Goal: Task Accomplishment & Management: Manage account settings

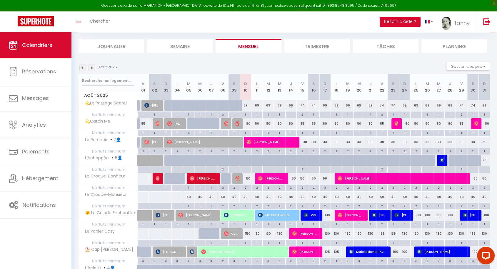
scroll to position [71, 0]
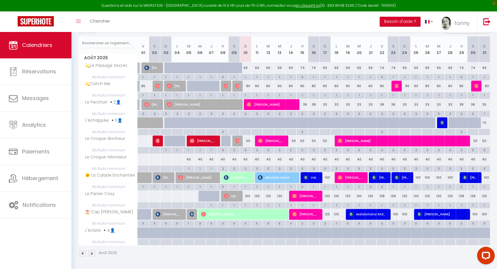
click at [248, 69] on div "69" at bounding box center [244, 68] width 11 height 11
type input "69"
select select "1"
type input "Dim 10 Août 2025"
type input "Lun 11 Août 2025"
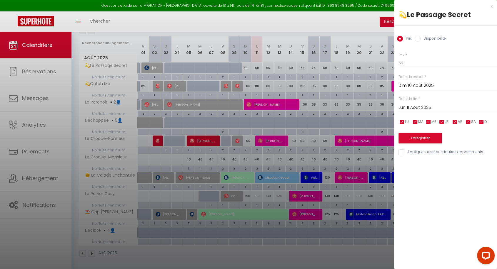
click at [422, 38] on label "Disponibilité" at bounding box center [432, 39] width 25 height 6
click at [420, 38] on input "Disponibilité" at bounding box center [417, 39] width 6 height 6
radio input "true"
radio input "false"
click at [412, 64] on select "Disponible Indisponible" at bounding box center [447, 63] width 98 height 11
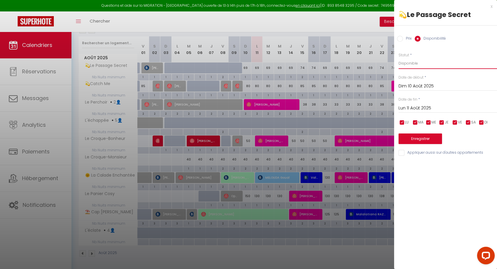
click at [409, 63] on select "Disponible Indisponible" at bounding box center [447, 63] width 98 height 11
click at [491, 6] on div "x" at bounding box center [443, 6] width 98 height 7
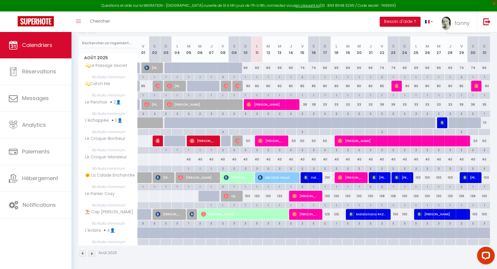
scroll to position [0, 0]
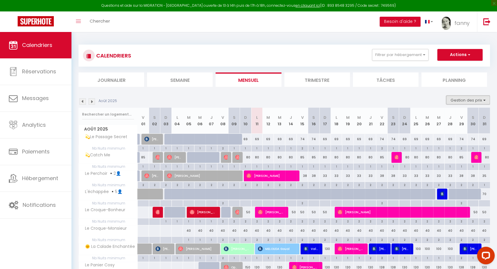
click at [471, 100] on button "Gestion des prix" at bounding box center [468, 100] width 44 height 9
click at [418, 99] on div "Août 2025 Gestion des prix Nb Nuits minimum Règles Disponibilité" at bounding box center [283, 102] width 411 height 12
click at [256, 148] on div "1" at bounding box center [256, 148] width 11 height 6
type input "1"
type input "Lun 11 Août 2025"
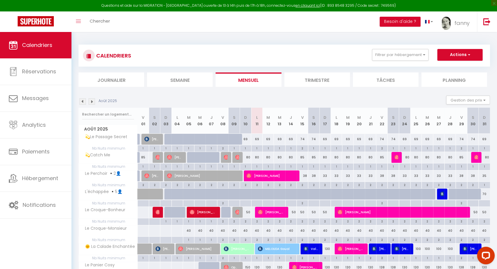
type input "[DATE]"
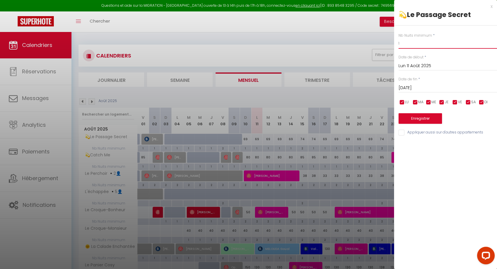
click at [402, 45] on input "1" at bounding box center [447, 43] width 98 height 11
type input "2"
click at [414, 87] on input "[DATE]" at bounding box center [447, 88] width 98 height 8
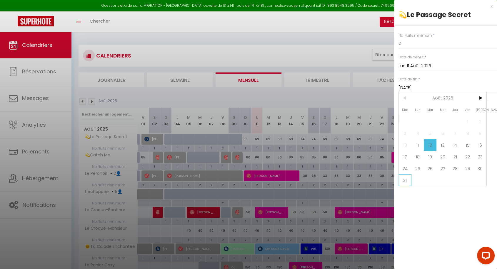
click at [410, 178] on span "31" at bounding box center [404, 181] width 13 height 12
type input "Dim 31 Août 2025"
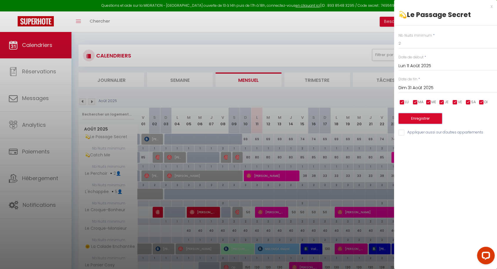
click at [423, 121] on button "Enregistrer" at bounding box center [419, 118] width 43 height 11
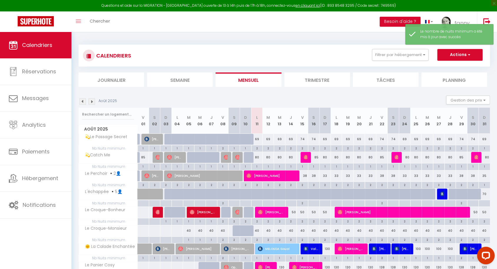
click at [259, 137] on div "69" at bounding box center [256, 139] width 11 height 11
select select "1"
type input "Lun 11 Août 2025"
type input "[DATE]"
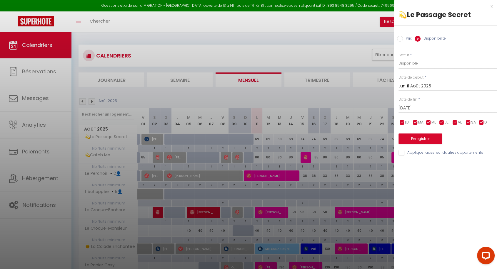
click at [401, 37] on input "Prix" at bounding box center [400, 39] width 6 height 6
radio input "true"
radio input "false"
click at [411, 66] on input "69" at bounding box center [447, 63] width 98 height 11
type input "65"
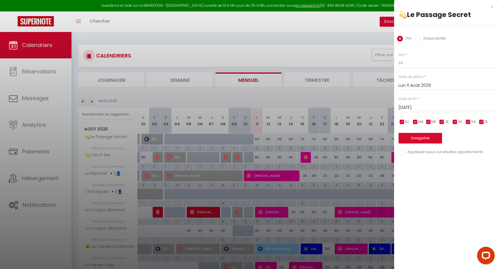
click at [420, 107] on input "[DATE]" at bounding box center [447, 108] width 98 height 8
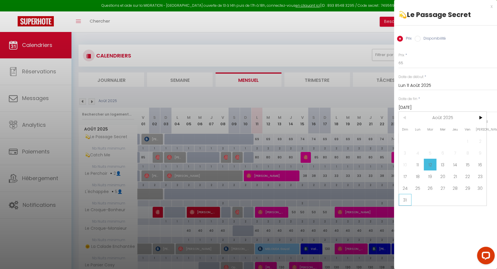
click at [407, 198] on span "31" at bounding box center [404, 200] width 13 height 12
type input "Dim 31 Août 2025"
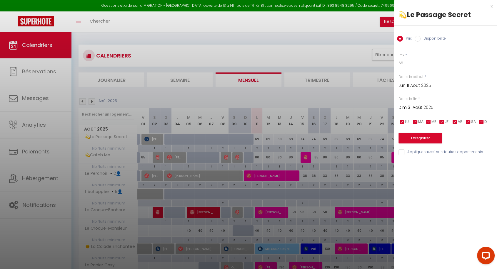
click at [456, 122] on input "checkbox" at bounding box center [455, 122] width 6 height 6
checkbox input "false"
click at [468, 121] on input "checkbox" at bounding box center [468, 122] width 6 height 6
checkbox input "false"
click at [436, 137] on button "Enregistrer" at bounding box center [419, 138] width 43 height 11
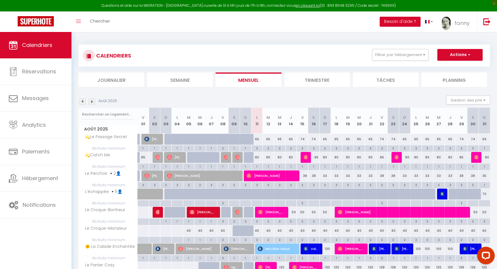
scroll to position [71, 0]
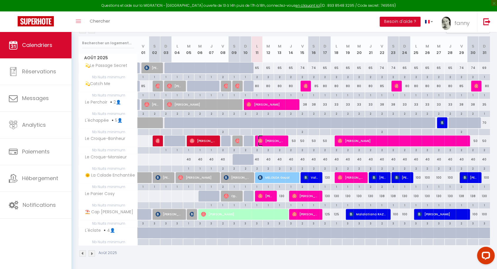
click at [276, 139] on span "[PERSON_NAME]" at bounding box center [271, 140] width 27 height 11
select select "OK"
select select "0"
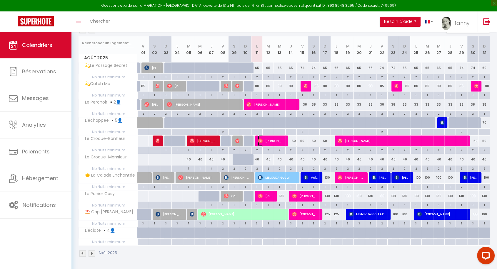
select select "1"
select select
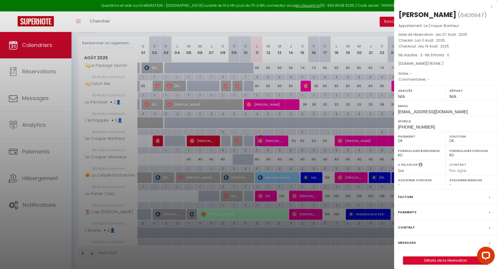
select select "42733"
click at [317, 261] on div at bounding box center [248, 134] width 497 height 269
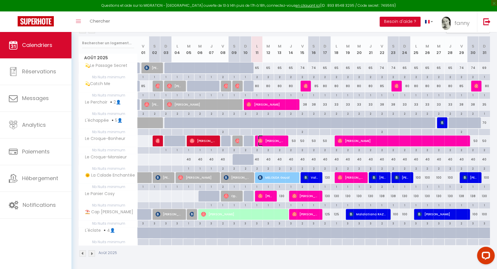
click at [261, 141] on img at bounding box center [260, 141] width 5 height 5
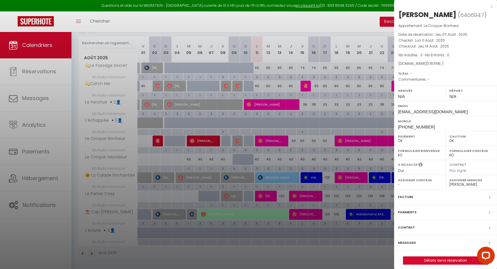
drag, startPoint x: 438, startPoint y: 114, endPoint x: 500, endPoint y: -26, distance: 153.2
click at [496, 0] on html "Questions et aide sur la MIGRATION - [GEOGRAPHIC_DATA] ouverte de 13 à 14h puis…" at bounding box center [248, 63] width 497 height 269
click at [469, 77] on p "Commentaires : -" at bounding box center [445, 80] width 94 height 6
click at [492, 7] on div "x" at bounding box center [443, 6] width 98 height 7
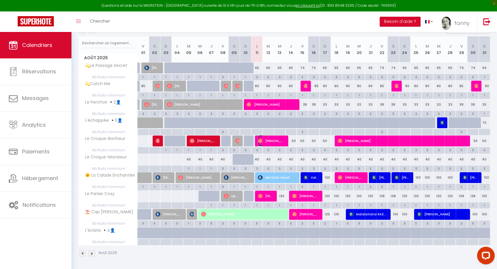
click at [267, 141] on span "[PERSON_NAME]" at bounding box center [271, 140] width 27 height 11
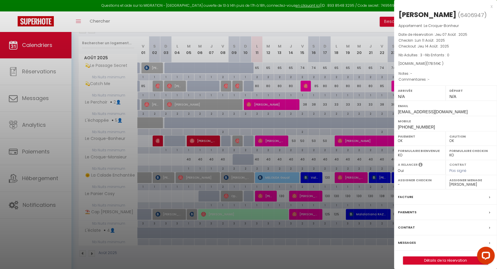
click at [359, 17] on div at bounding box center [248, 134] width 497 height 269
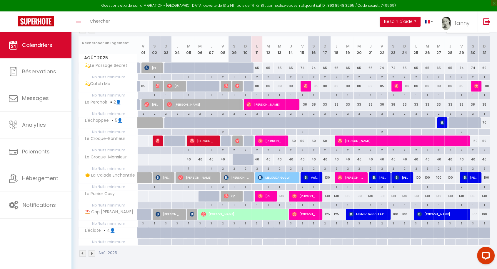
scroll to position [0, 0]
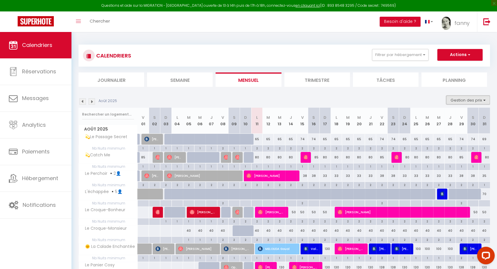
click at [464, 100] on button "Gestion des prix" at bounding box center [468, 100] width 44 height 9
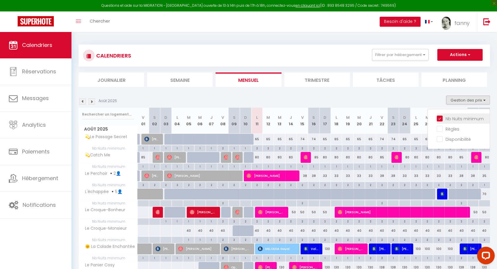
click at [442, 115] on input "Nb Nuits minimum" at bounding box center [462, 118] width 53 height 6
checkbox input "false"
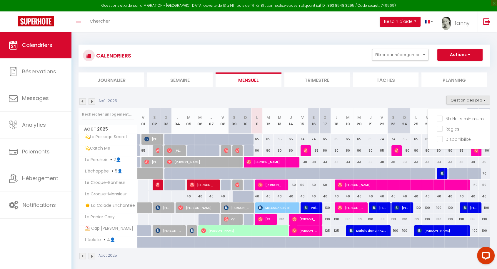
click at [380, 90] on section "Août 2025 Gestion des prix Nb Nuits minimum Règles Disponibilité Août 2025 V 01…" at bounding box center [283, 178] width 411 height 176
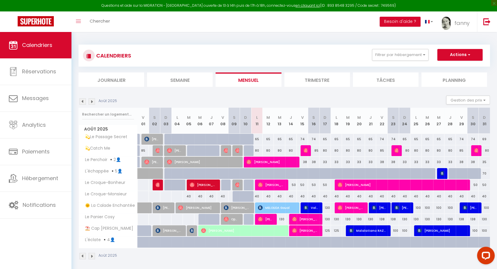
scroll to position [15, 0]
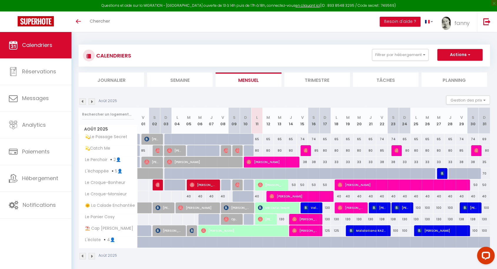
scroll to position [32, 0]
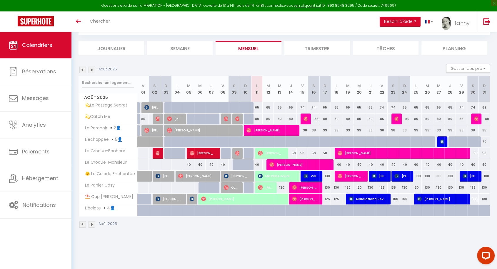
click at [81, 70] on img at bounding box center [82, 70] width 6 height 6
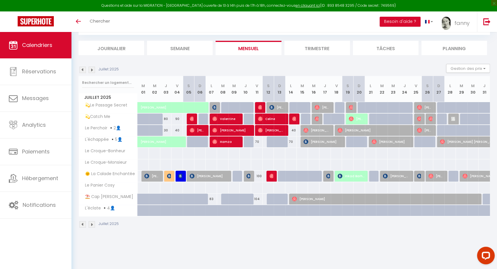
click at [91, 69] on img at bounding box center [91, 70] width 6 height 6
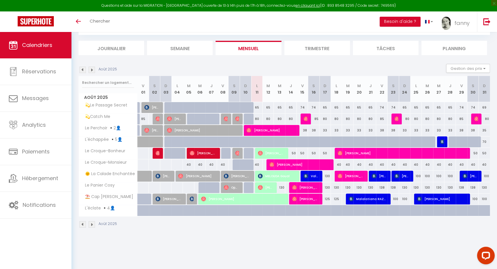
scroll to position [0, 0]
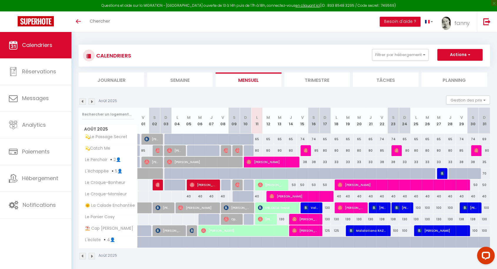
click at [268, 95] on section "Août 2025 Gestion des prix Nb Nuits minimum Règles Disponibilité Août 2025 V 01…" at bounding box center [283, 178] width 411 height 176
click at [304, 152] on img at bounding box center [305, 150] width 5 height 5
select select "OK"
select select "1"
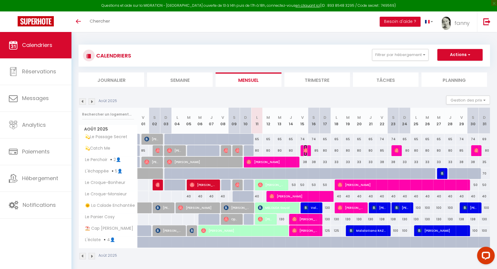
select select "0"
select select "1"
select select
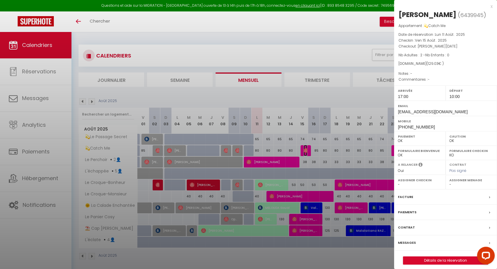
select select "46278"
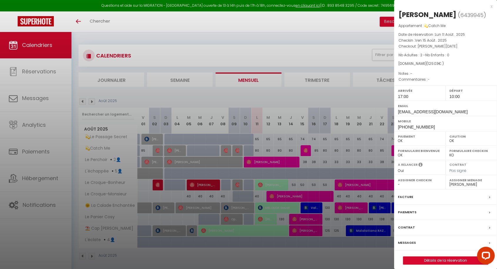
click at [342, 96] on div at bounding box center [248, 134] width 497 height 269
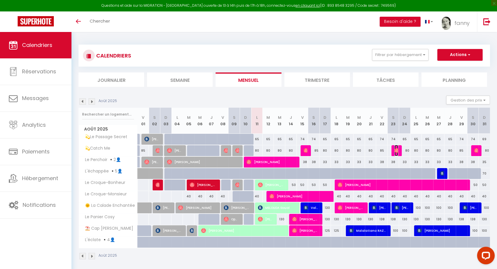
click at [397, 152] on img at bounding box center [396, 150] width 5 height 5
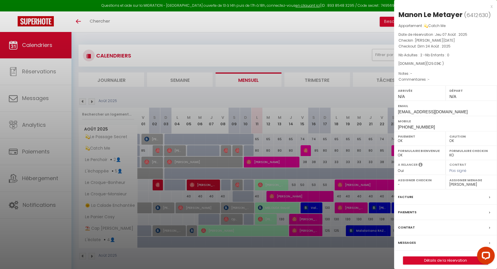
click at [378, 92] on div at bounding box center [248, 134] width 497 height 269
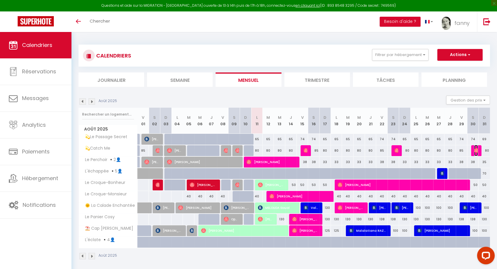
click at [475, 150] on img at bounding box center [476, 150] width 5 height 5
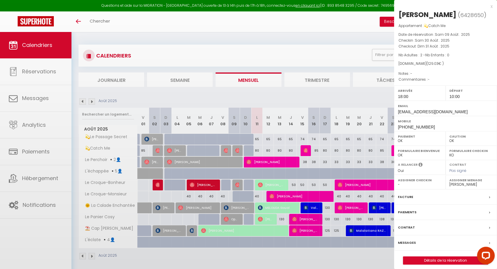
select select "1"
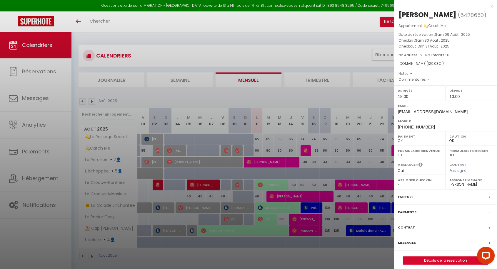
click at [361, 96] on div at bounding box center [248, 134] width 497 height 269
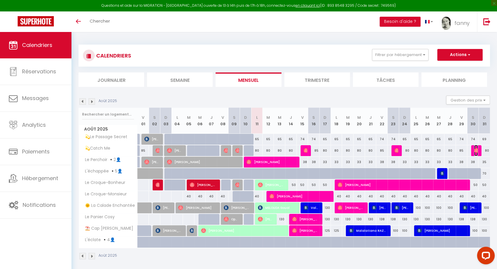
click at [475, 149] on img at bounding box center [476, 150] width 5 height 5
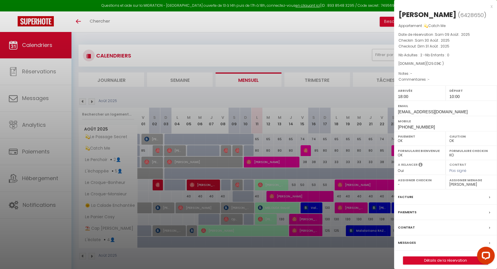
click at [360, 100] on div at bounding box center [248, 134] width 497 height 269
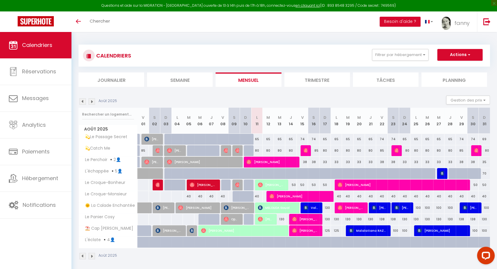
click at [402, 154] on div "80" at bounding box center [404, 150] width 11 height 11
type input "80"
type input "Dim 24 Août 2025"
type input "Lun 25 Août 2025"
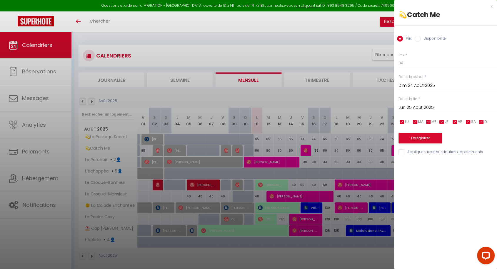
click at [367, 99] on div at bounding box center [248, 134] width 497 height 269
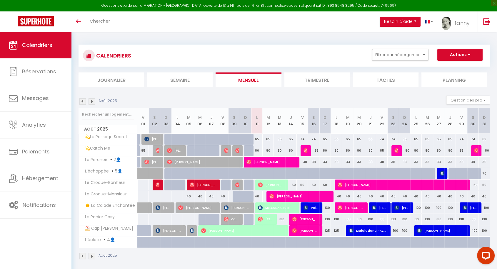
click at [394, 152] on div at bounding box center [396, 150] width 11 height 11
click at [395, 151] on img at bounding box center [396, 150] width 5 height 5
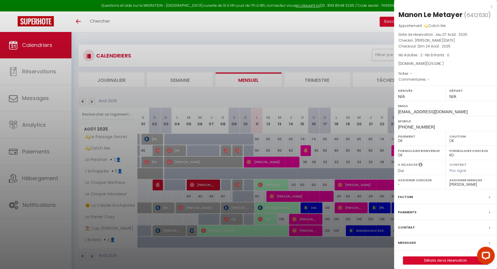
click at [342, 92] on div at bounding box center [248, 134] width 497 height 269
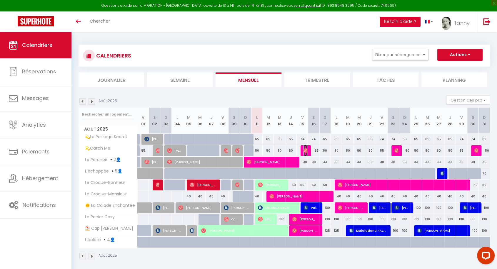
click at [303, 152] on img at bounding box center [305, 150] width 5 height 5
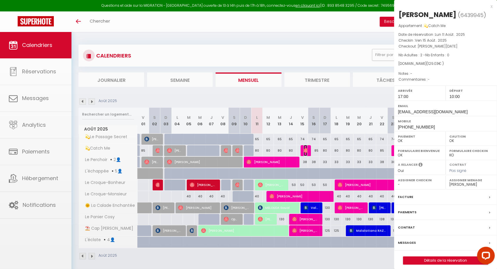
select select "1"
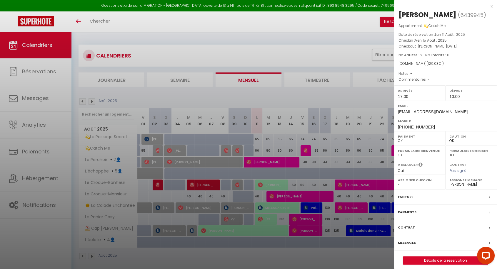
click at [313, 96] on div at bounding box center [248, 134] width 497 height 269
